Goal: Transaction & Acquisition: Purchase product/service

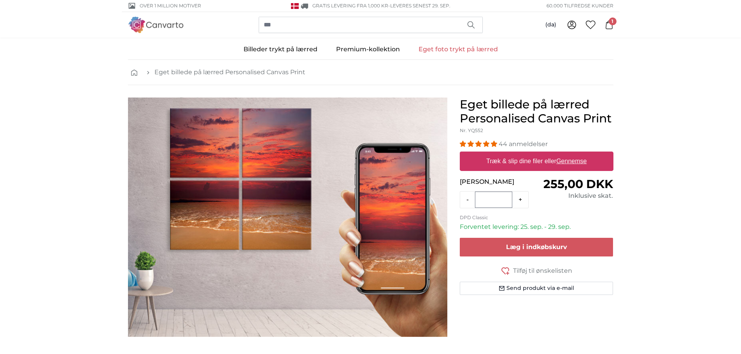
click at [574, 163] on u "Gennemse" at bounding box center [571, 161] width 30 height 7
click at [574, 154] on input "Træk & slip dine filer eller Gennemse" at bounding box center [537, 153] width 154 height 2
type input "**********"
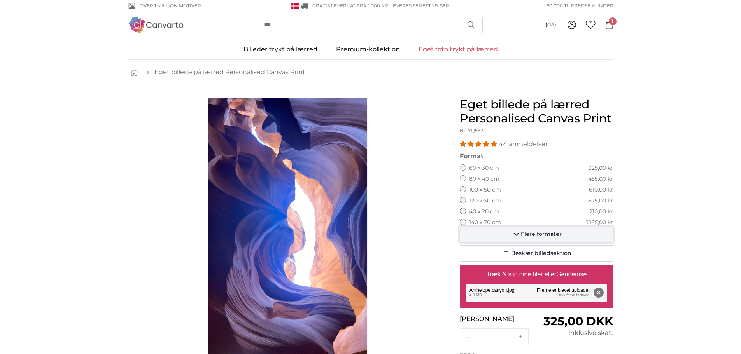
click at [540, 232] on span "Flere formater" at bounding box center [541, 235] width 41 height 8
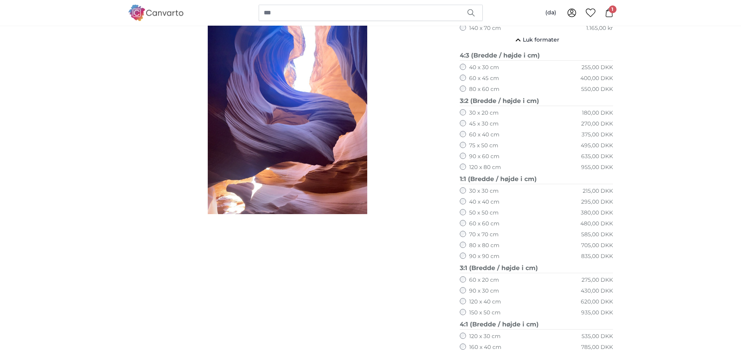
scroll to position [233, 0]
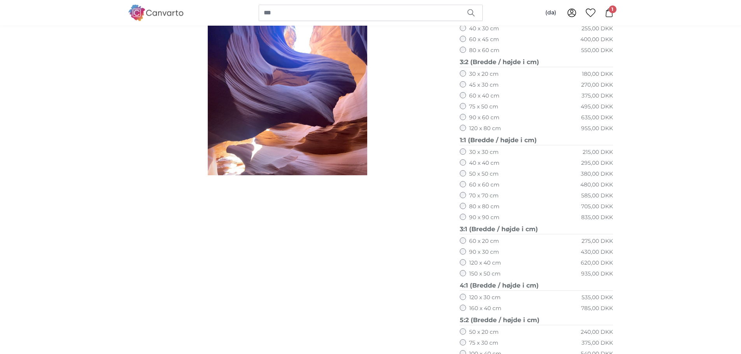
click at [484, 273] on label "150 x 50 cm" at bounding box center [484, 274] width 31 height 8
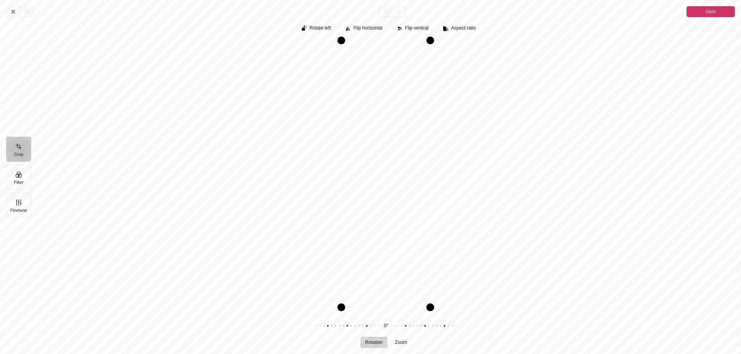
drag, startPoint x: 428, startPoint y: 309, endPoint x: 445, endPoint y: 301, distance: 18.8
click at [445, 301] on div "Pintura" at bounding box center [385, 174] width 697 height 269
drag, startPoint x: 429, startPoint y: 167, endPoint x: 431, endPoint y: 171, distance: 4.0
click at [431, 171] on div "Drag right" at bounding box center [431, 174] width 8 height 269
click at [402, 341] on span "Zoom" at bounding box center [401, 342] width 12 height 5
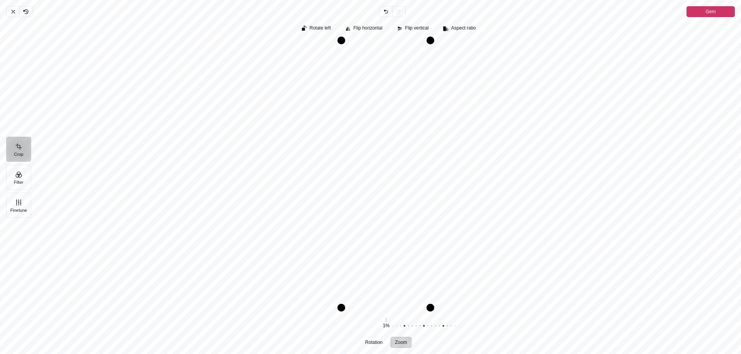
click at [402, 341] on span "Zoom" at bounding box center [401, 342] width 12 height 5
drag, startPoint x: 429, startPoint y: 160, endPoint x: 551, endPoint y: 151, distance: 121.6
click at [551, 150] on div "Pintura" at bounding box center [385, 174] width 697 height 269
click at [446, 89] on div "Pintura" at bounding box center [385, 174] width 697 height 269
drag, startPoint x: 385, startPoint y: 325, endPoint x: 668, endPoint y: 315, distance: 282.4
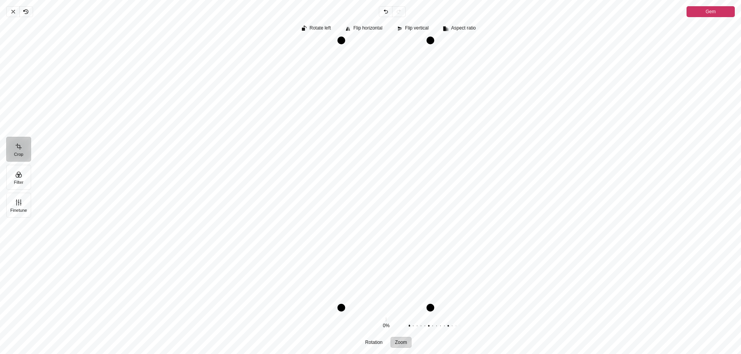
click at [668, 315] on div "Rotation Zoom 0° Nulstil 0% Nulstil" at bounding box center [388, 331] width 703 height 39
click at [11, 12] on icon "Pintura" at bounding box center [13, 12] width 6 height 6
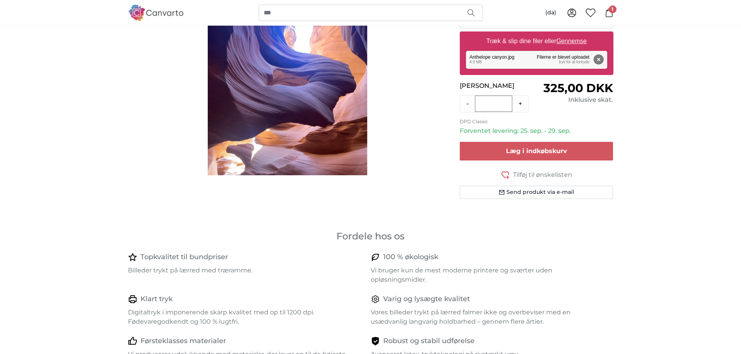
click at [611, 13] on icon at bounding box center [609, 13] width 9 height 9
